Goal: Transaction & Acquisition: Register for event/course

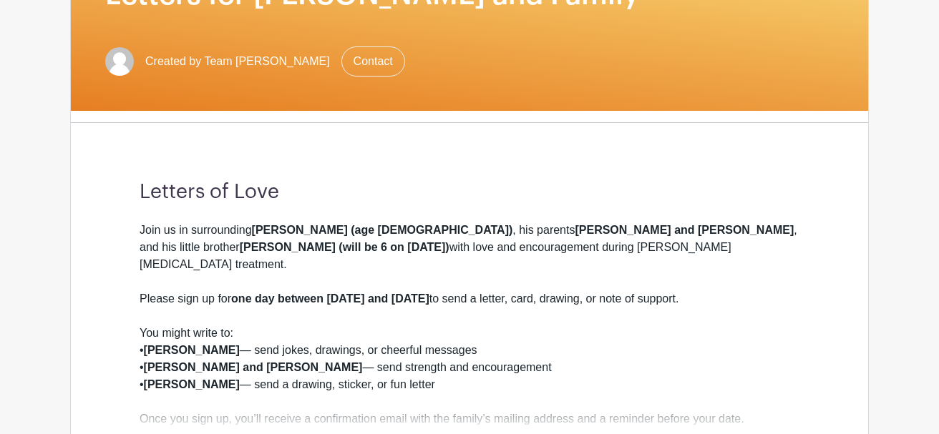
scroll to position [288, 0]
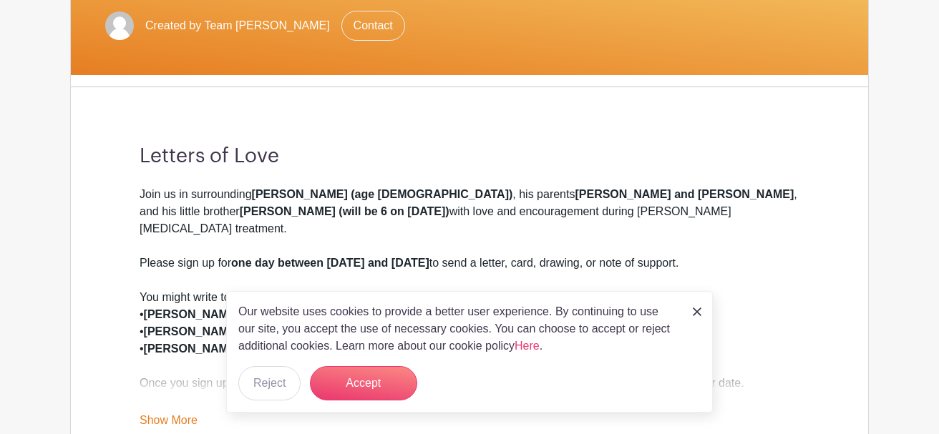
click at [696, 311] on img at bounding box center [697, 312] width 9 height 9
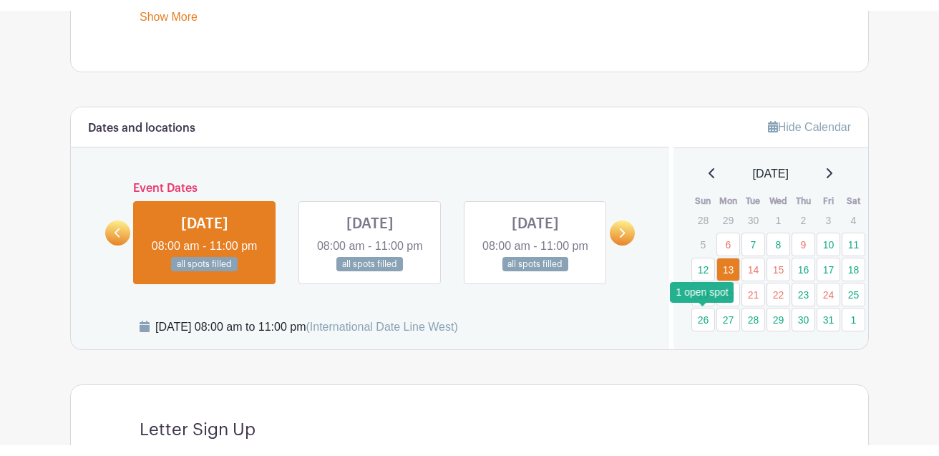
scroll to position [714, 0]
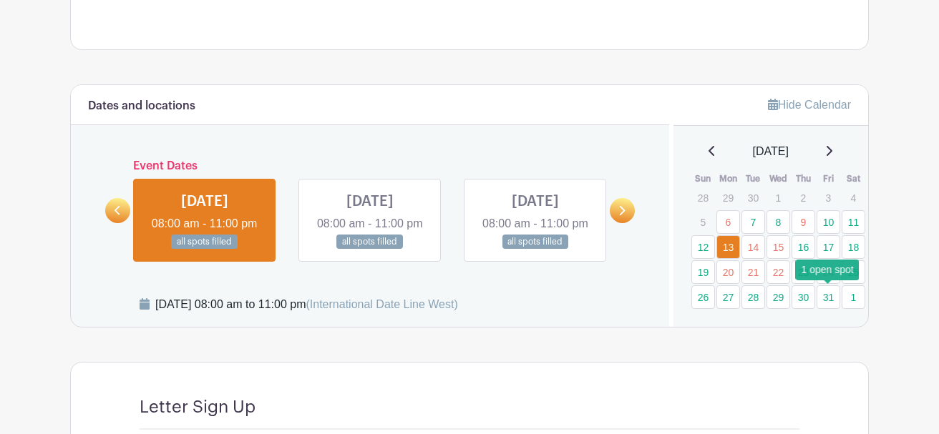
click at [825, 299] on link "31" at bounding box center [829, 298] width 24 height 24
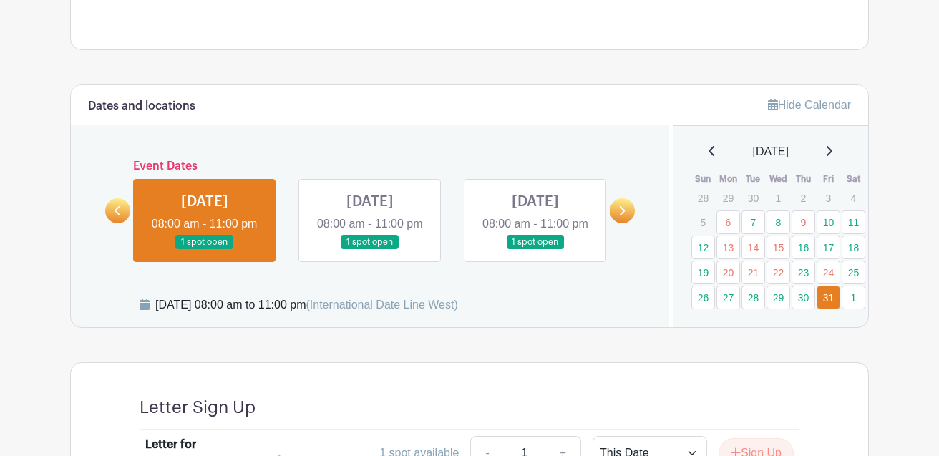
click at [205, 250] on link at bounding box center [205, 250] width 0 height 0
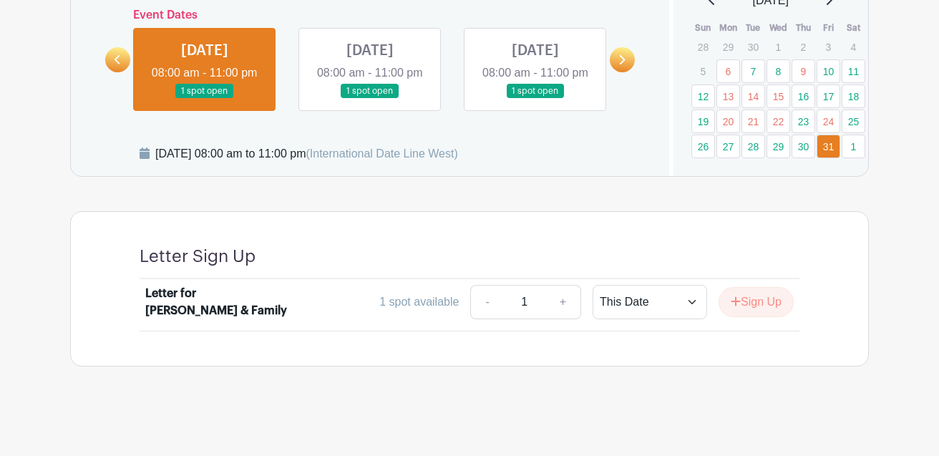
scroll to position [883, 0]
click at [734, 299] on icon "submit" at bounding box center [736, 301] width 10 height 11
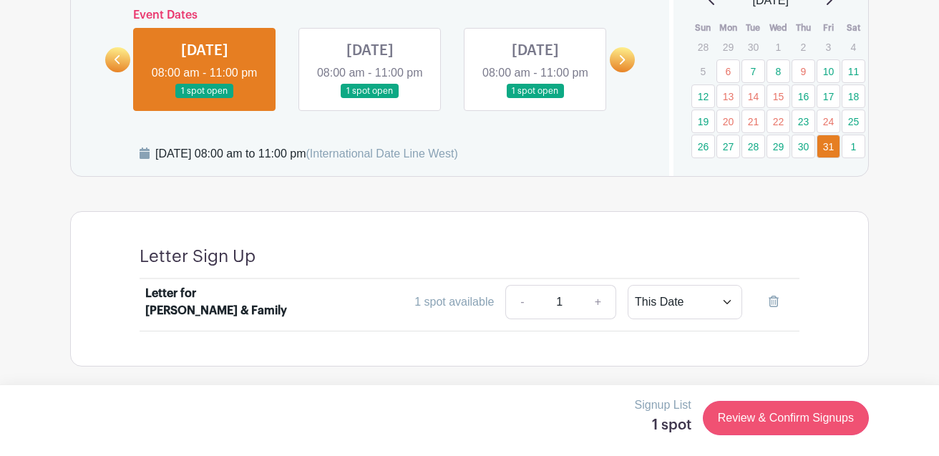
click at [753, 419] on link "Review & Confirm Signups" at bounding box center [786, 418] width 166 height 34
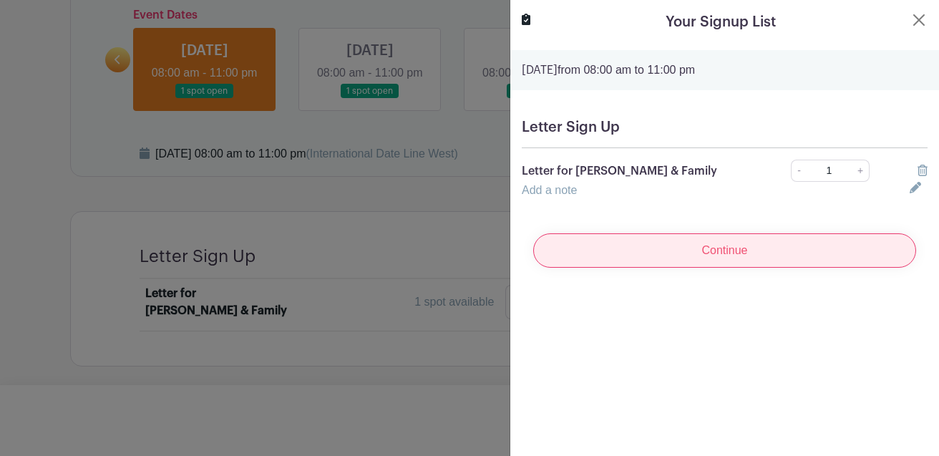
click at [699, 254] on input "Continue" at bounding box center [724, 250] width 383 height 34
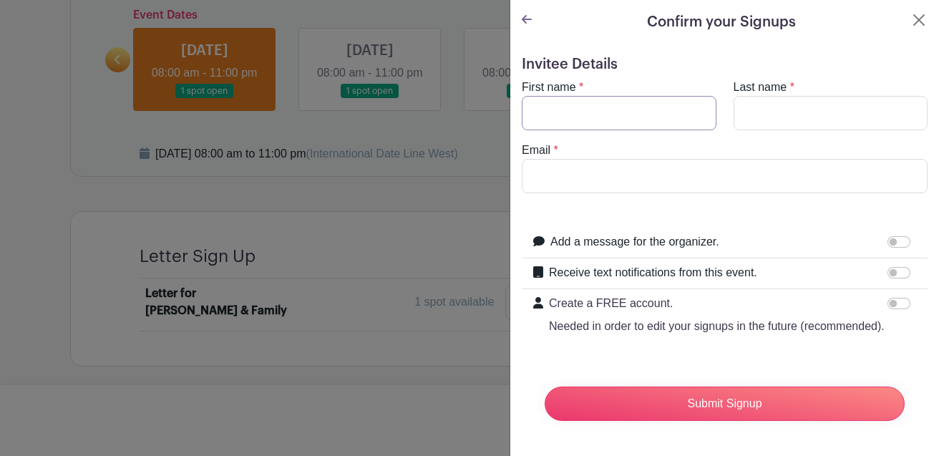
type input "e"
type input "Melly"
type input "[PERSON_NAME]"
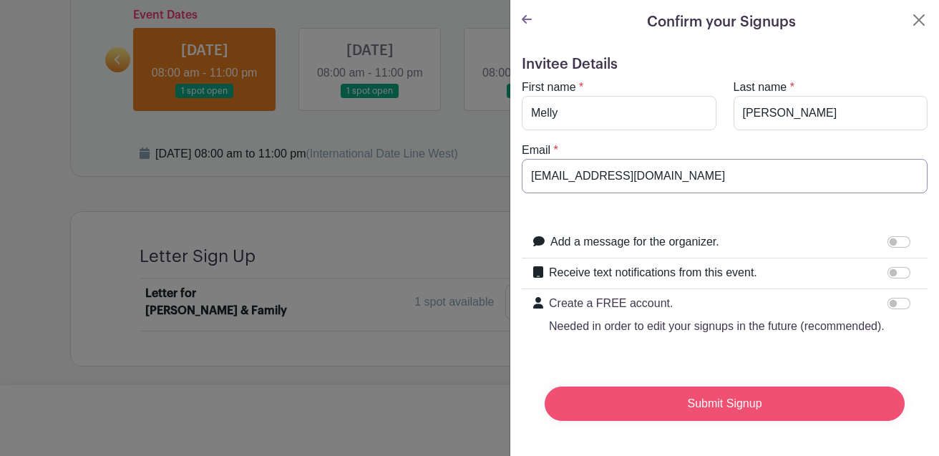
type input "[EMAIL_ADDRESS][DOMAIN_NAME]"
click at [602, 405] on input "Submit Signup" at bounding box center [725, 404] width 360 height 34
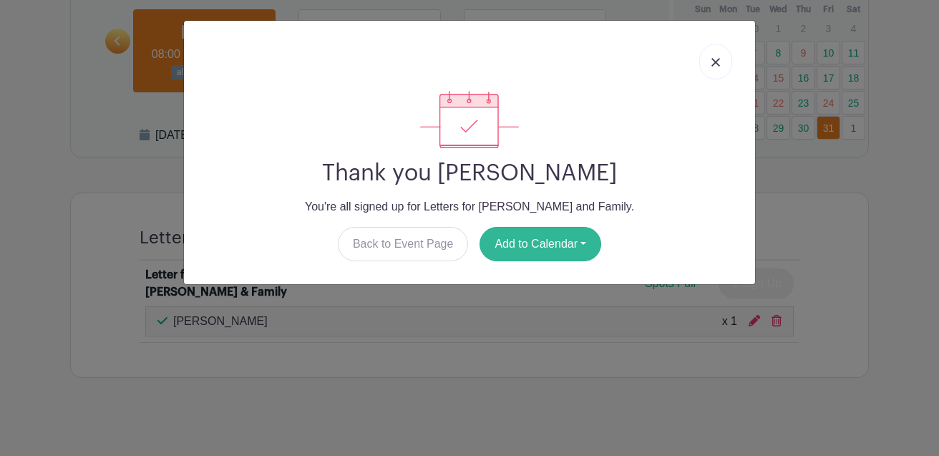
click at [568, 250] on button "Add to Calendar" at bounding box center [541, 244] width 122 height 34
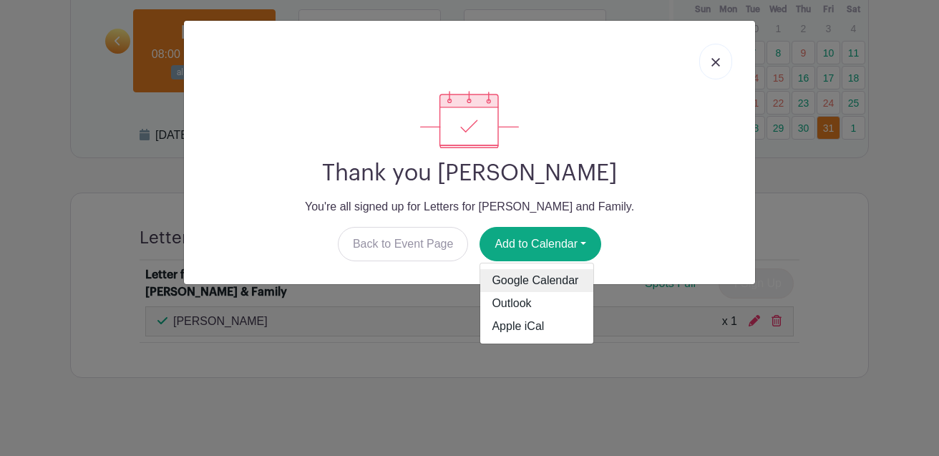
click at [550, 277] on link "Google Calendar" at bounding box center [536, 280] width 113 height 23
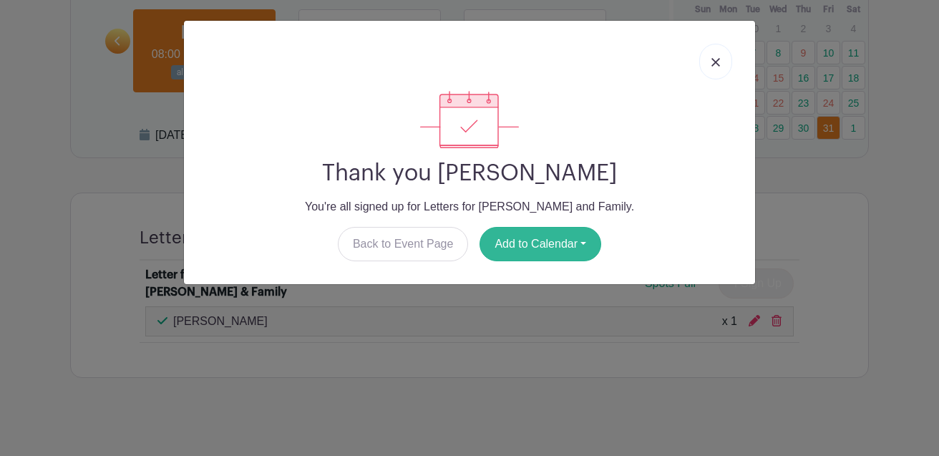
click at [513, 249] on button "Add to Calendar" at bounding box center [541, 244] width 122 height 34
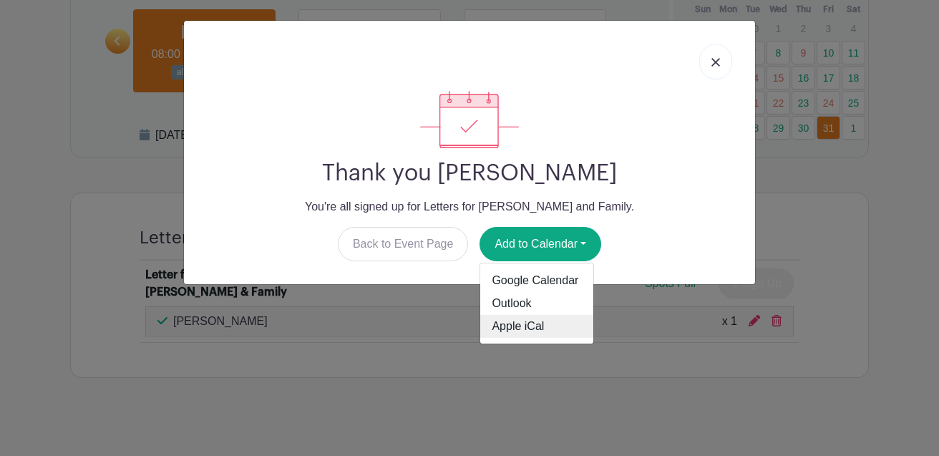
click at [495, 323] on link "Apple iCal" at bounding box center [536, 326] width 113 height 23
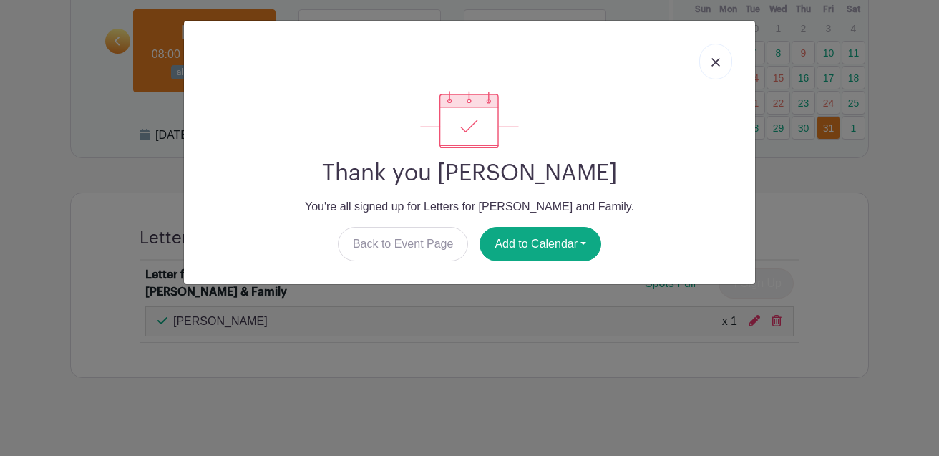
click at [717, 67] on img at bounding box center [715, 62] width 9 height 9
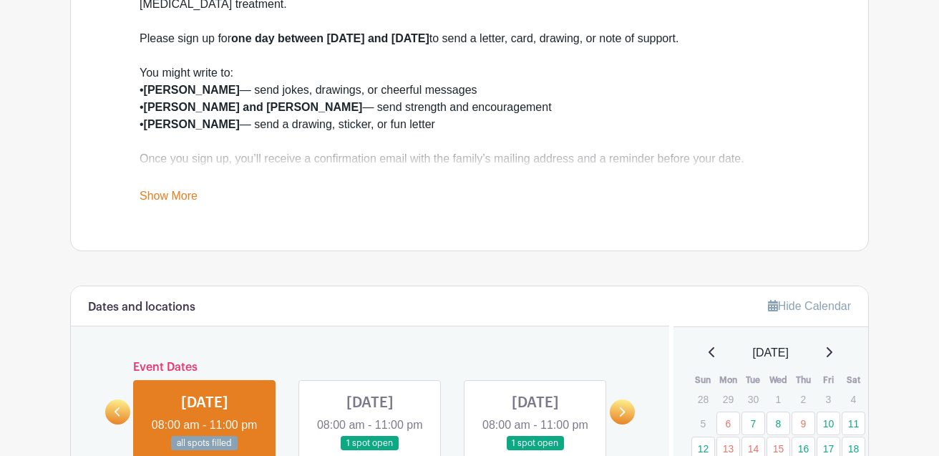
scroll to position [537, 0]
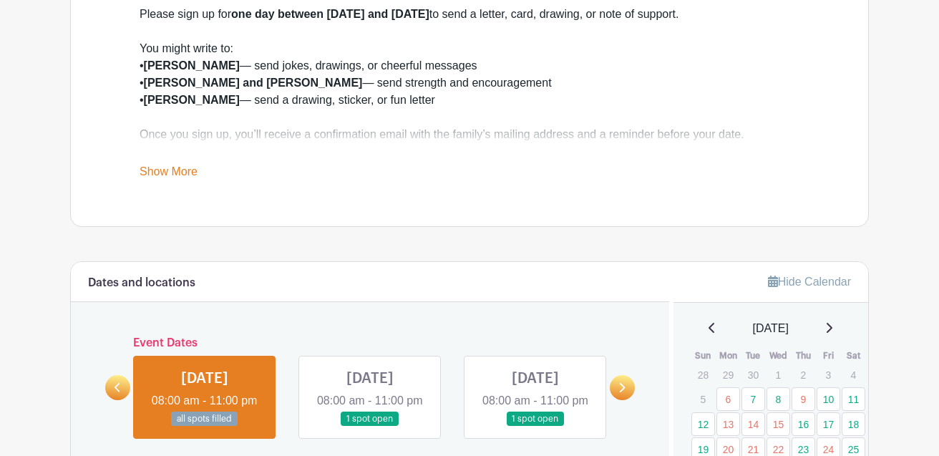
click at [180, 167] on link "Show More" at bounding box center [169, 174] width 58 height 18
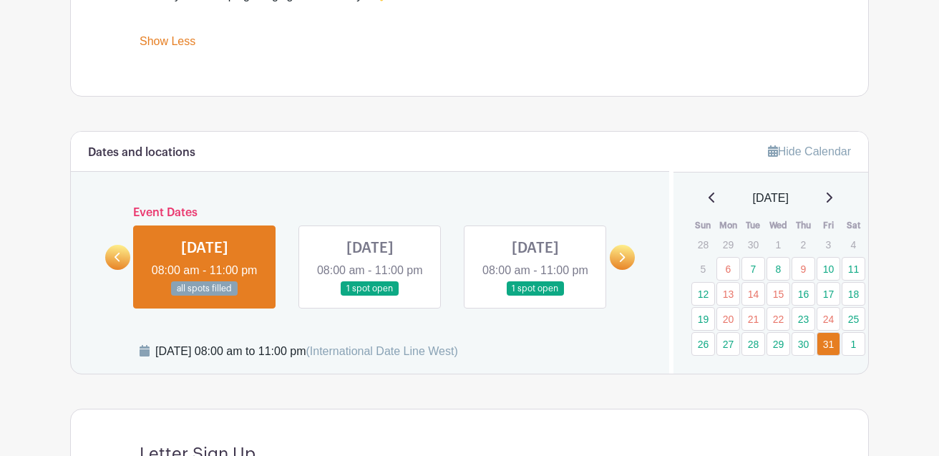
scroll to position [716, 0]
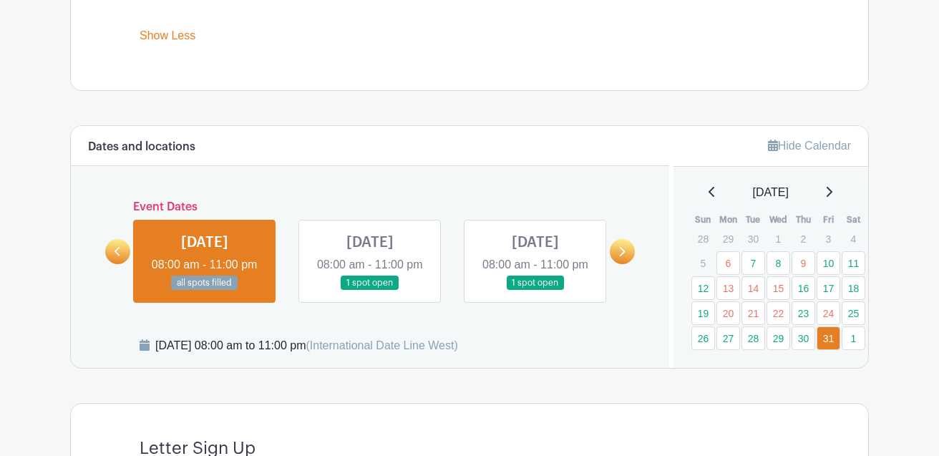
click at [117, 248] on icon at bounding box center [118, 251] width 6 height 11
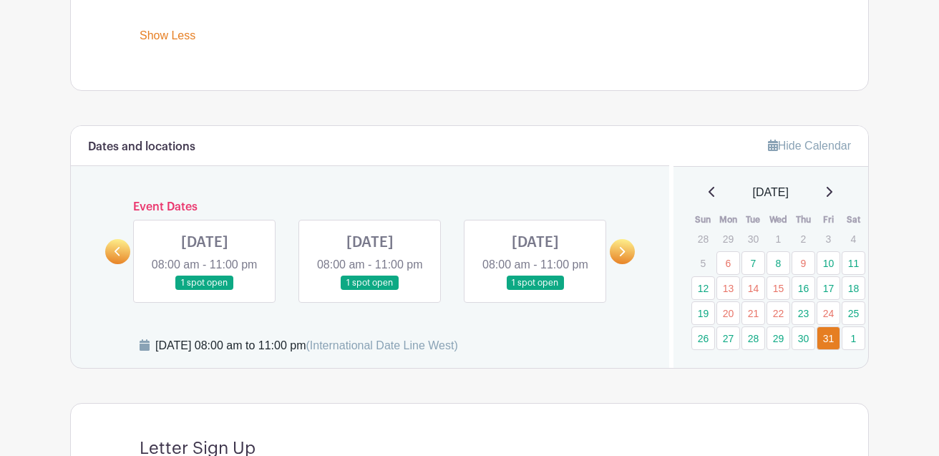
click at [117, 248] on icon at bounding box center [118, 251] width 6 height 11
click at [827, 276] on link "17" at bounding box center [829, 288] width 24 height 24
click at [751, 326] on link "28" at bounding box center [754, 338] width 24 height 24
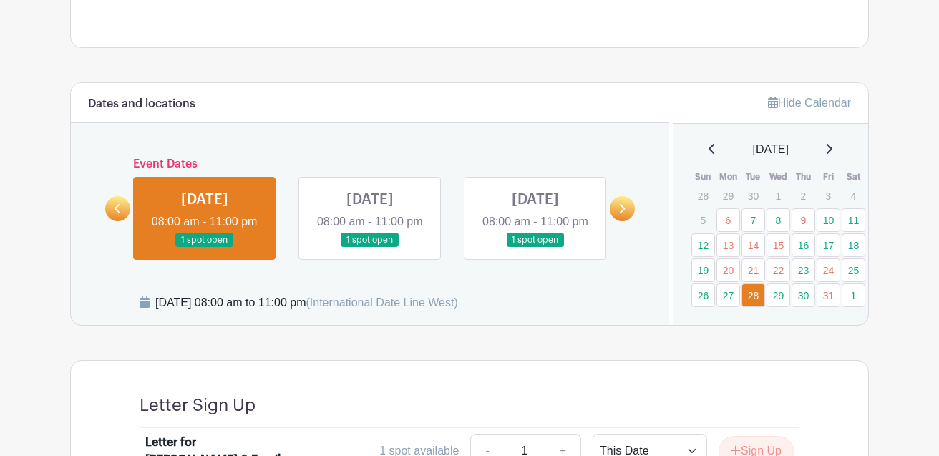
click at [832, 149] on icon at bounding box center [830, 149] width 6 height 10
click at [832, 148] on icon at bounding box center [828, 148] width 7 height 11
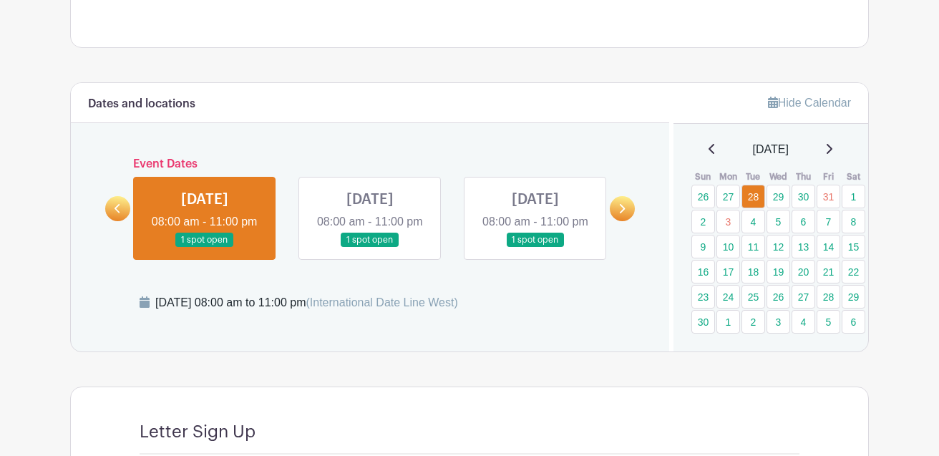
click at [832, 147] on icon at bounding box center [830, 149] width 6 height 10
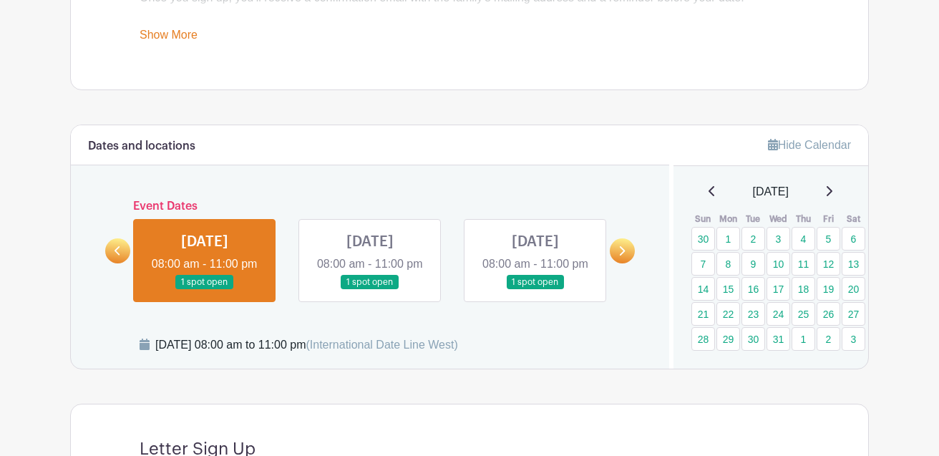
scroll to position [649, 0]
